Goal: Check status: Check status

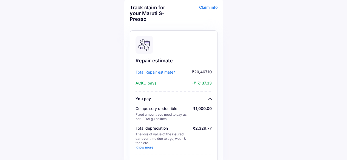
scroll to position [55, 0]
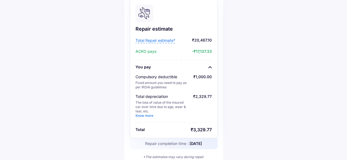
click at [164, 41] on span "Total Repair estimate*" at bounding box center [155, 40] width 40 height 5
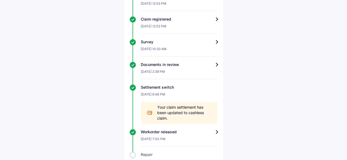
scroll to position [274, 0]
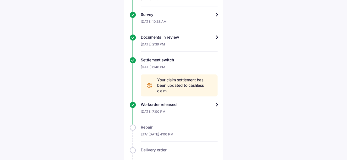
click at [207, 103] on div "Workorder released" at bounding box center [179, 104] width 77 height 5
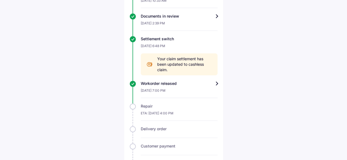
scroll to position [307, 0]
